Goal: Navigation & Orientation: Find specific page/section

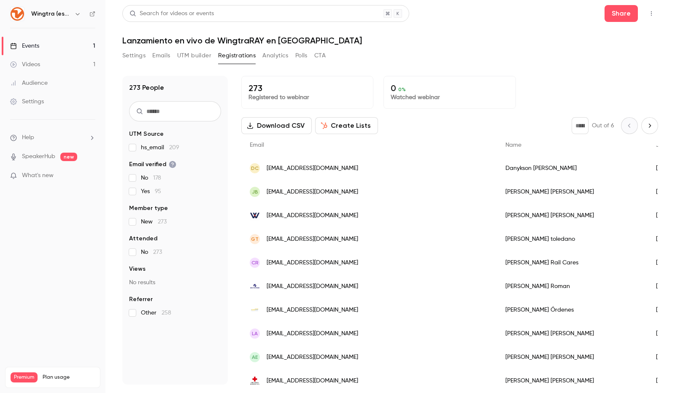
click at [52, 44] on link "Events 1" at bounding box center [52, 46] width 105 height 19
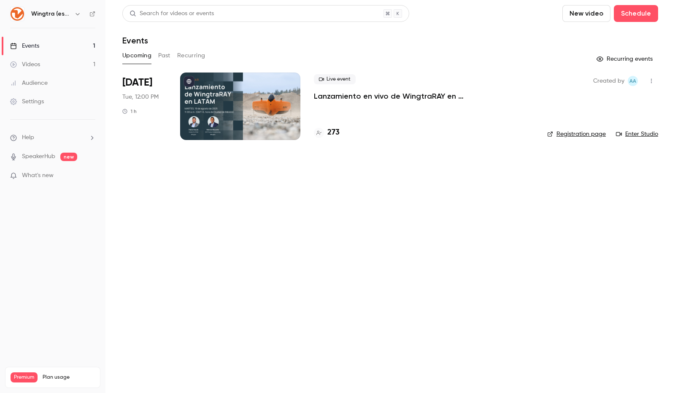
click at [630, 133] on link "Enter Studio" at bounding box center [637, 134] width 42 height 8
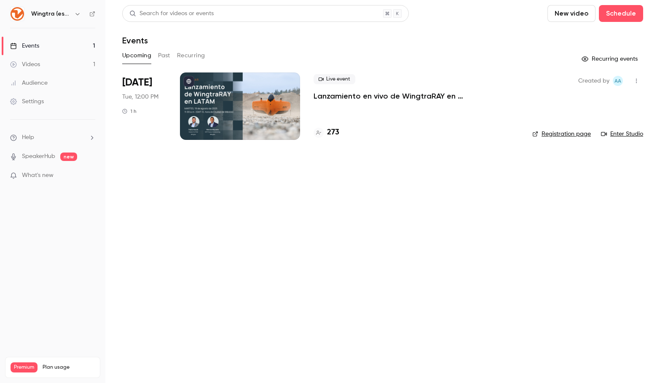
click at [635, 135] on link "Enter Studio" at bounding box center [622, 134] width 42 height 8
